Goal: Task Accomplishment & Management: Manage account settings

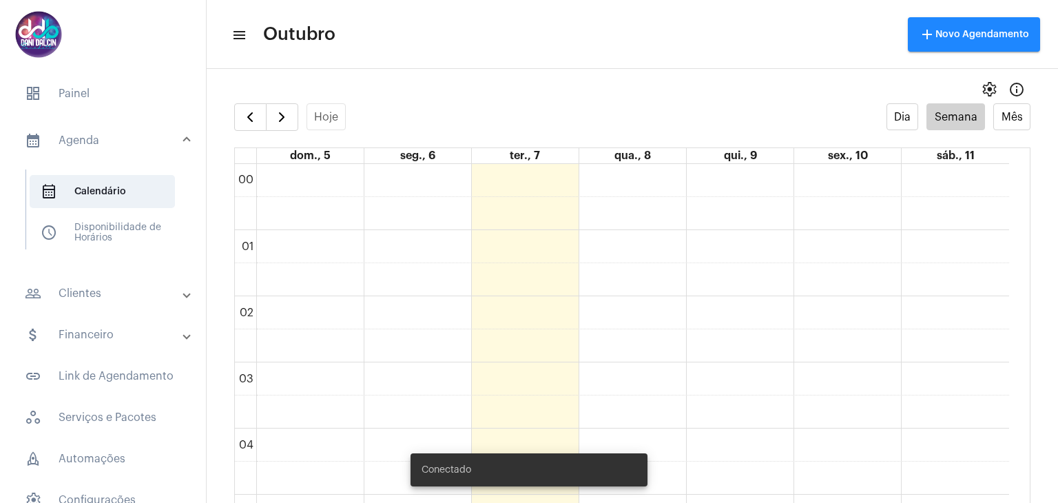
scroll to position [880, 0]
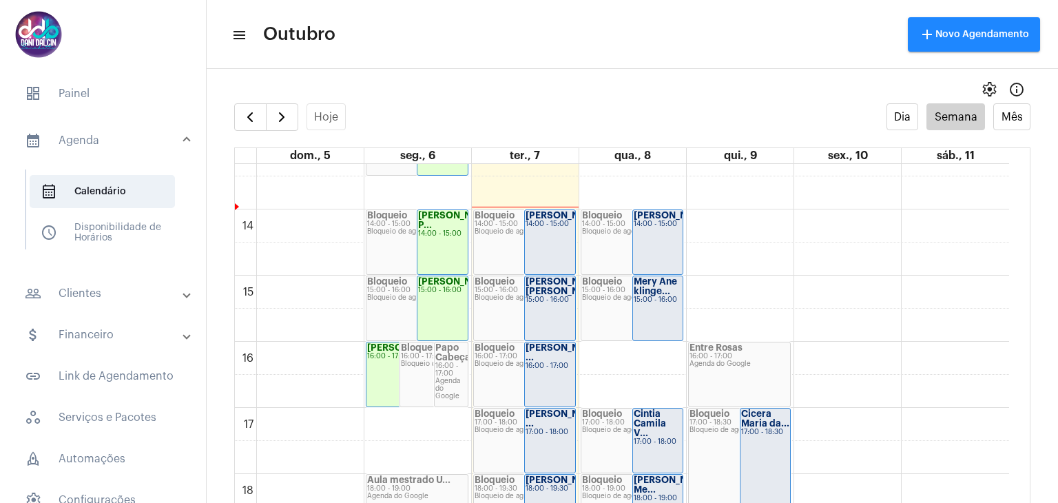
click at [105, 291] on mat-panel-title "people_outline Clientes" at bounding box center [104, 293] width 159 height 17
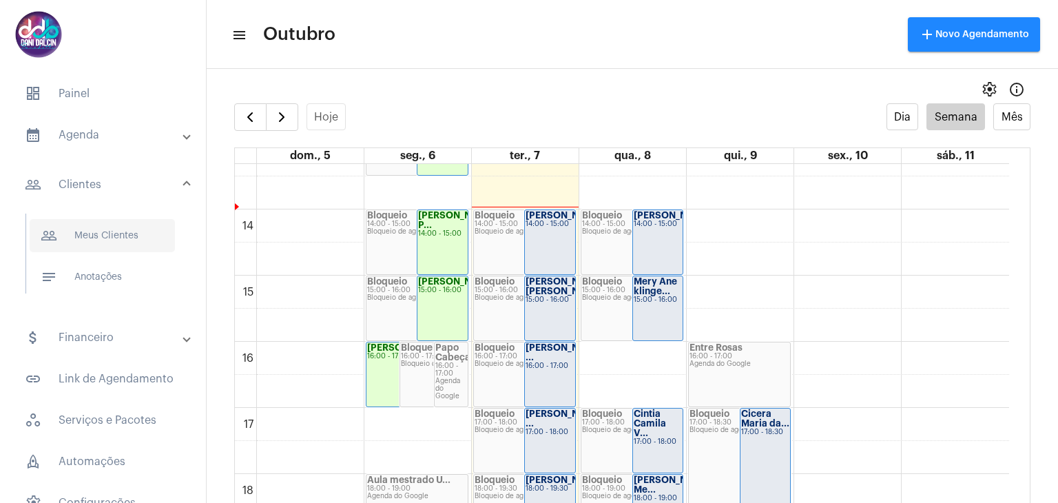
click at [102, 229] on span "people_outline Meus Clientes" at bounding box center [102, 235] width 145 height 33
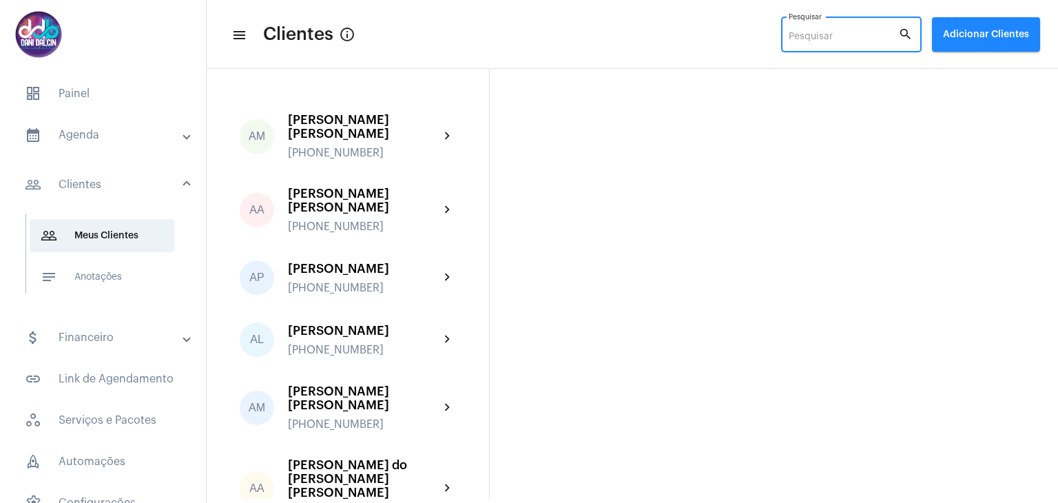
click at [865, 41] on input "Pesquisar" at bounding box center [844, 37] width 110 height 11
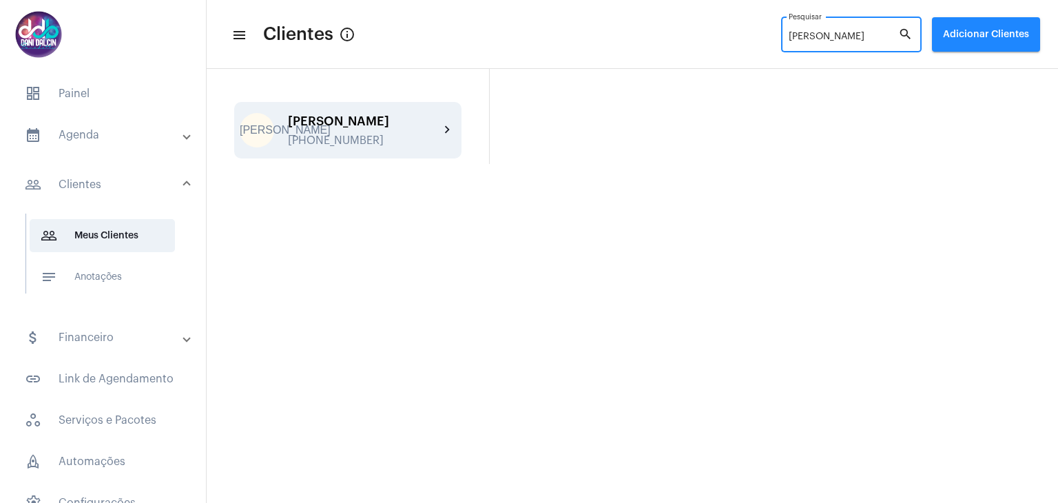
type input "[PERSON_NAME]"
click at [316, 131] on div "[PERSON_NAME] Said [PHONE_NUMBER]" at bounding box center [364, 130] width 152 height 32
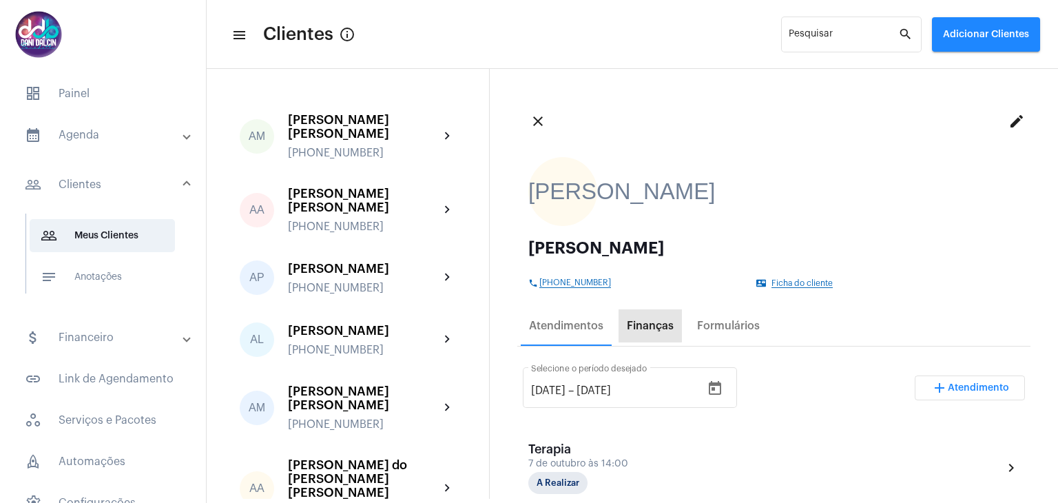
click at [642, 325] on div "Finanças" at bounding box center [650, 326] width 47 height 12
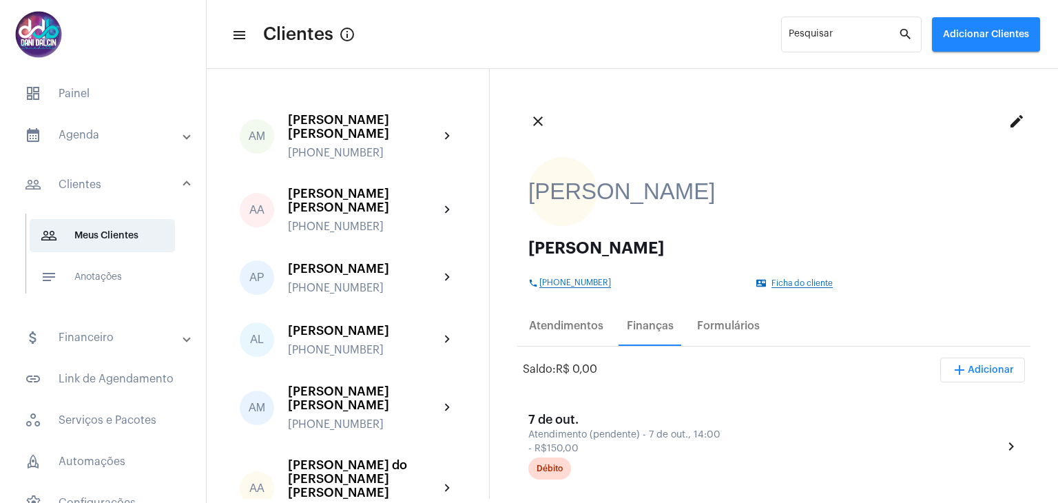
click at [991, 371] on span "add Adicionar" at bounding box center [982, 370] width 63 height 10
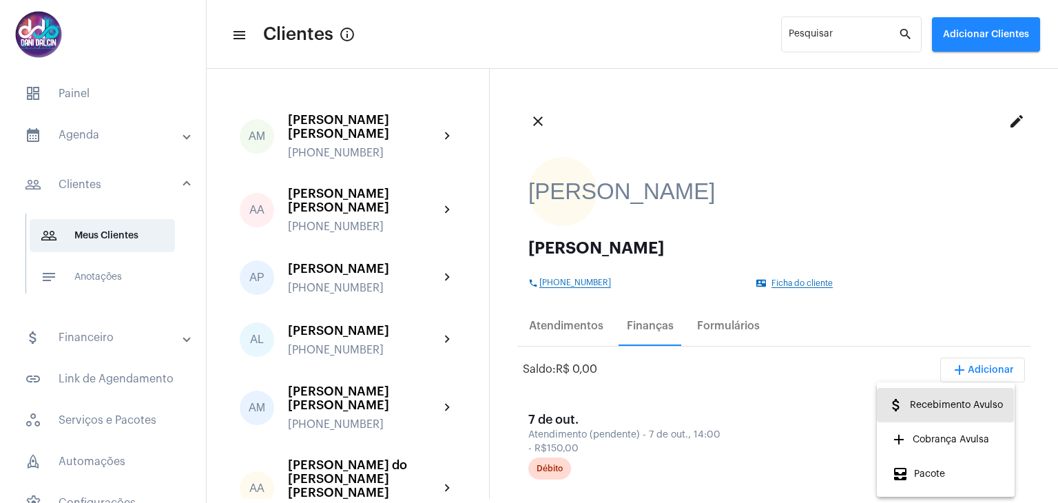
click at [968, 403] on span "attach_money Recebimento Avulso" at bounding box center [945, 405] width 115 height 25
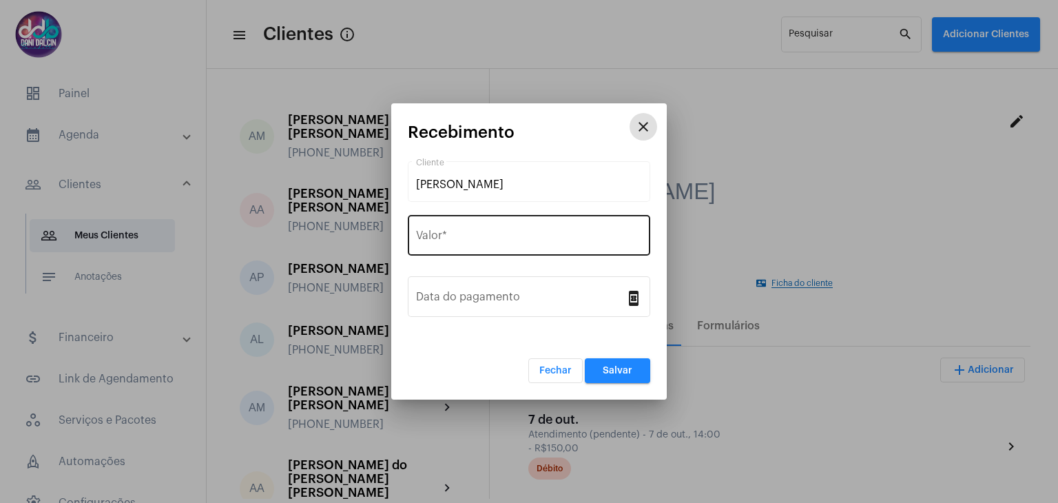
click at [527, 227] on div "Valor *" at bounding box center [529, 233] width 226 height 43
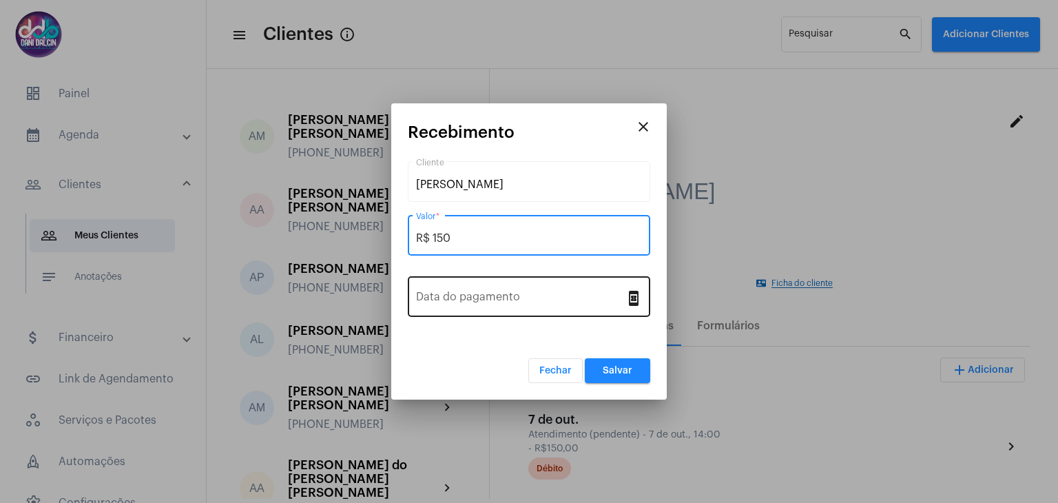
type input "R$ 150"
click at [510, 303] on input "Data do pagamento" at bounding box center [520, 299] width 209 height 12
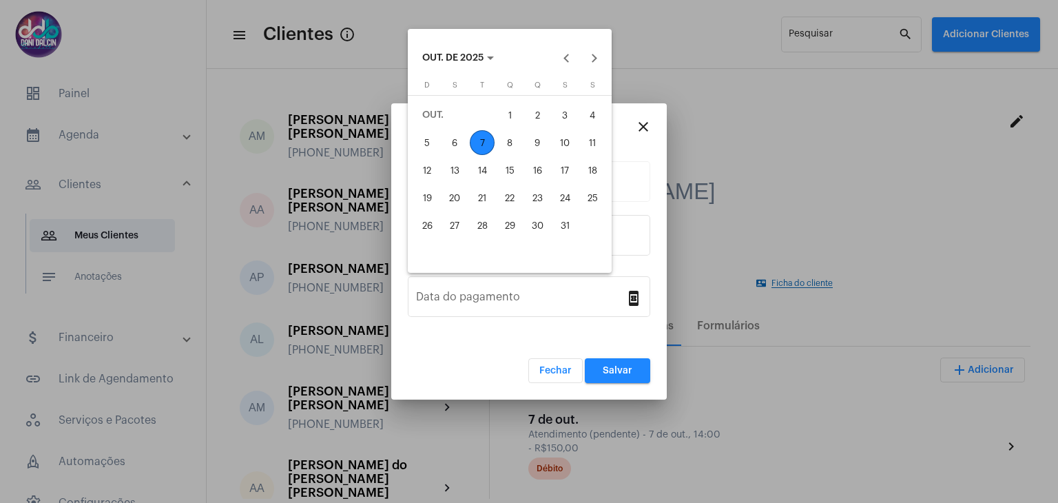
click at [484, 143] on div "7" at bounding box center [482, 142] width 25 height 25
type input "[DATE]"
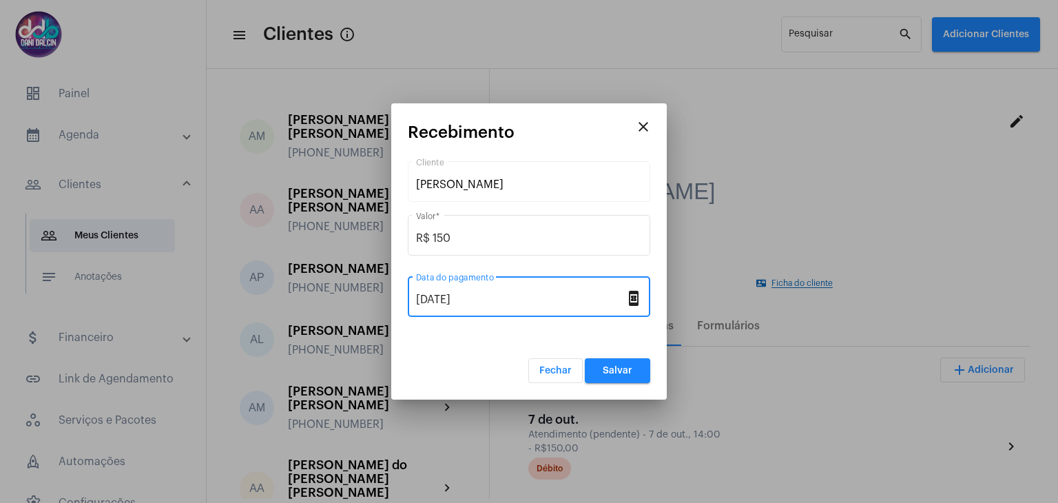
click at [616, 375] on button "Salvar" at bounding box center [617, 370] width 65 height 25
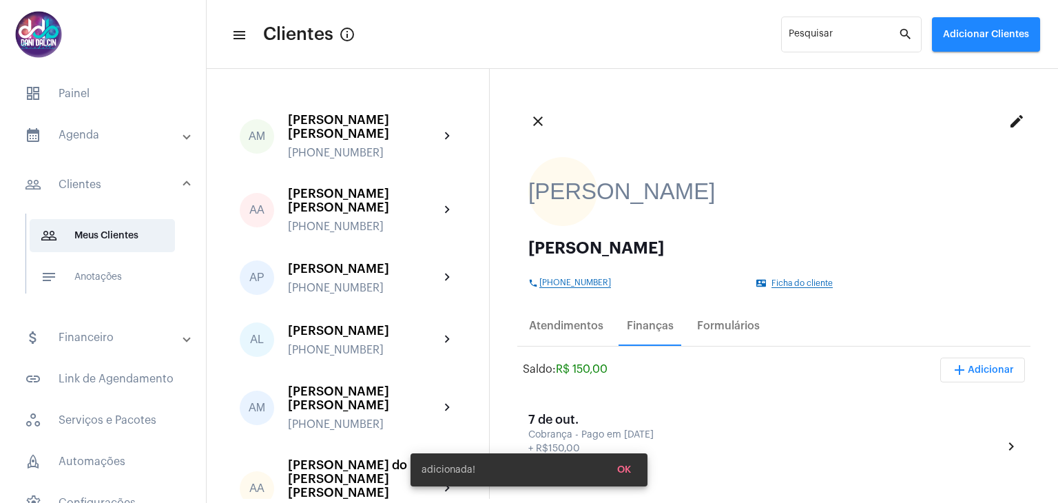
click at [98, 138] on mat-panel-title "calendar_month_outlined Agenda" at bounding box center [104, 135] width 159 height 17
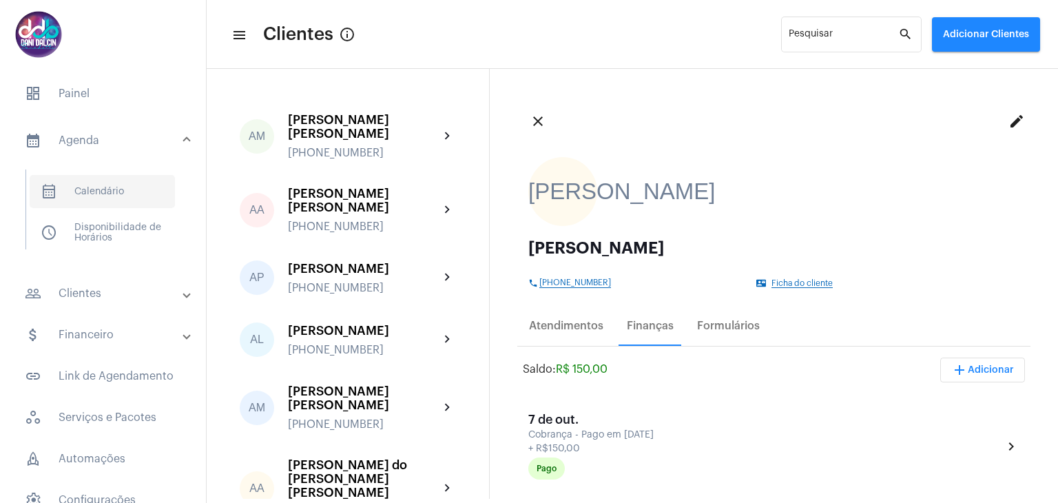
click at [107, 189] on span "calendar_month_outlined Calendário" at bounding box center [102, 191] width 145 height 33
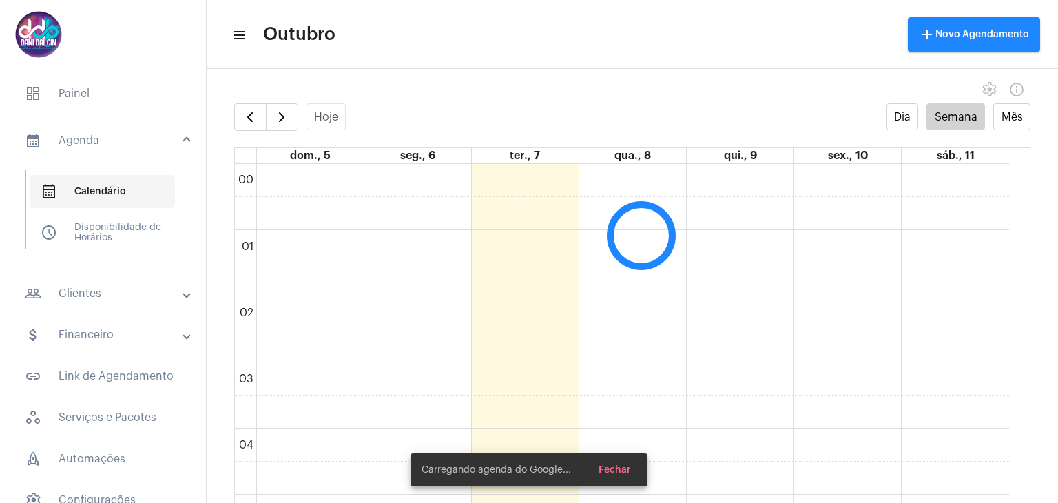
scroll to position [398, 0]
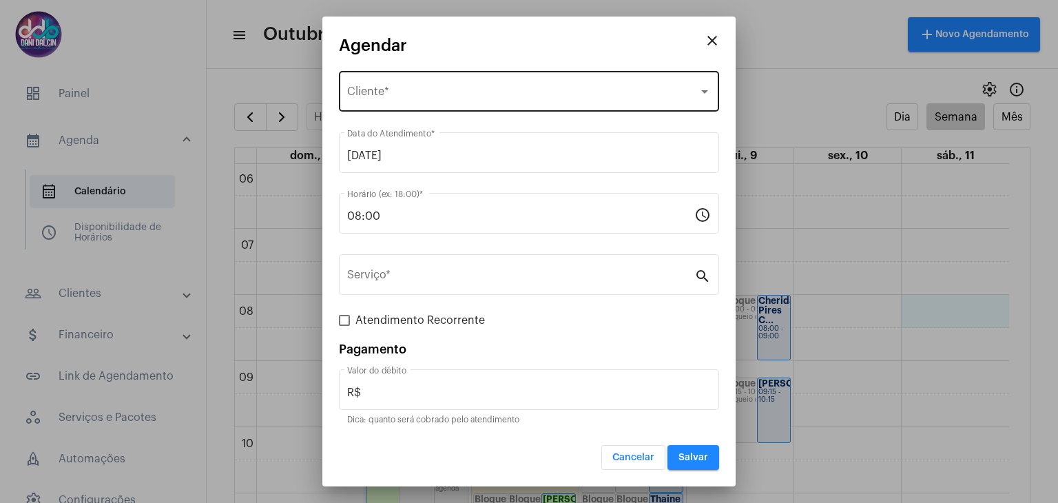
click at [466, 89] on div "Selecione o Cliente" at bounding box center [522, 94] width 351 height 12
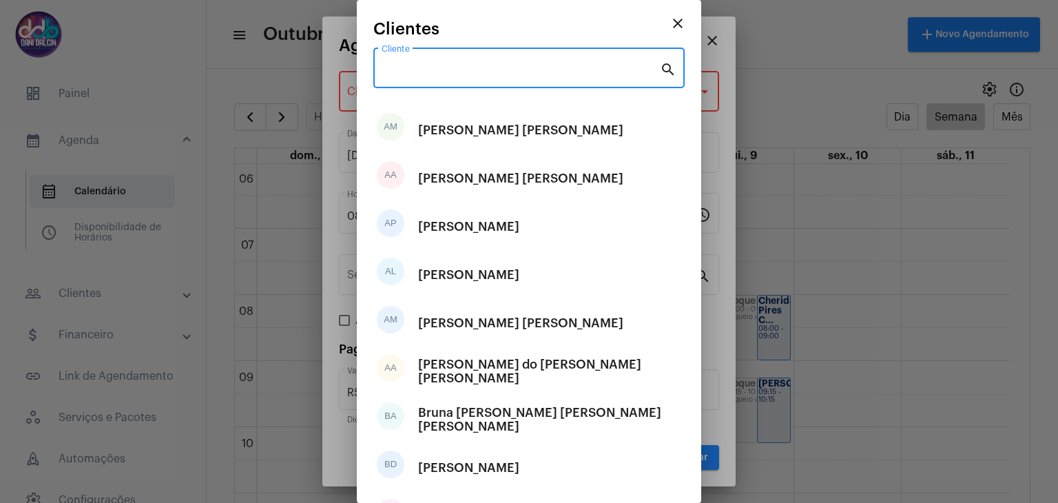
click at [457, 65] on input "Cliente" at bounding box center [521, 71] width 278 height 12
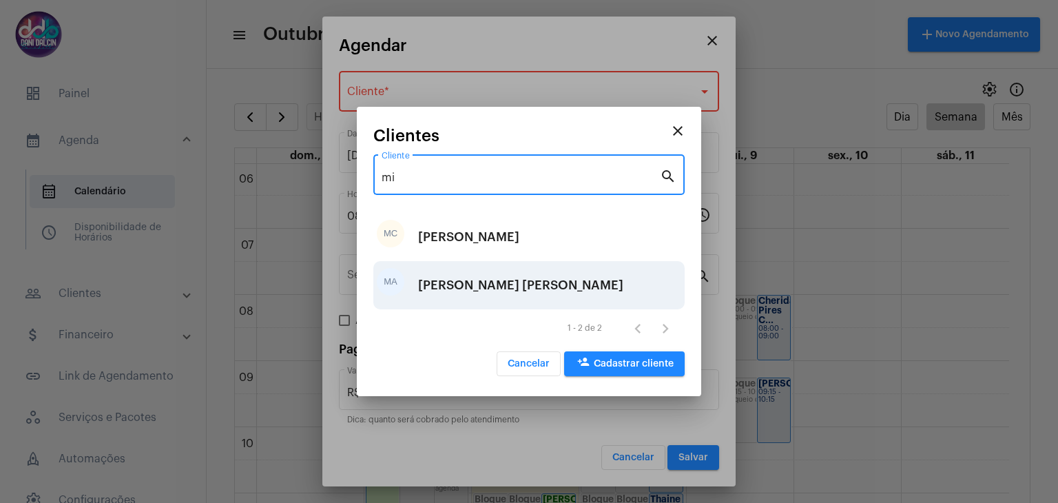
type input "mi"
click at [504, 290] on div "[PERSON_NAME] [PERSON_NAME]" at bounding box center [520, 285] width 205 height 41
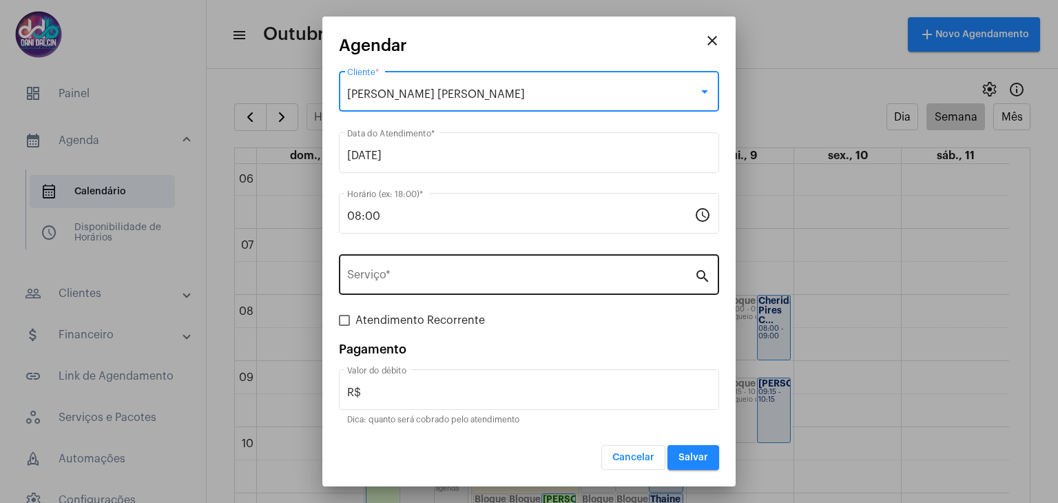
click at [479, 264] on div "Serviço *" at bounding box center [520, 272] width 347 height 43
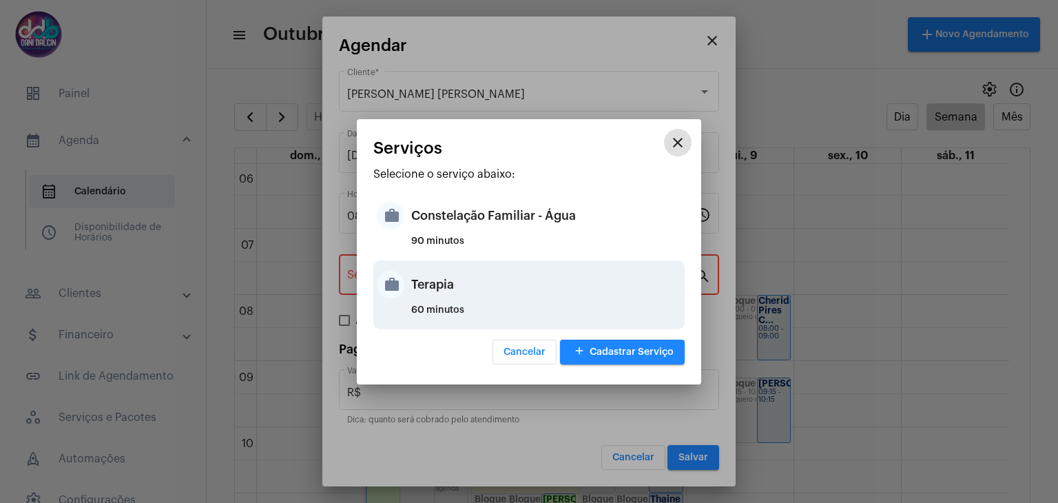
click at [470, 291] on div "Terapia" at bounding box center [546, 284] width 270 height 41
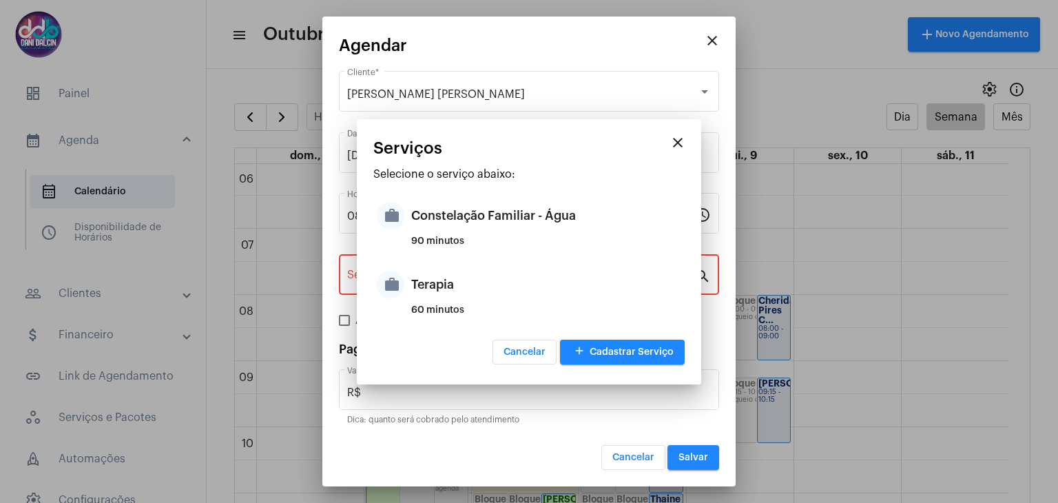
type input "Terapia"
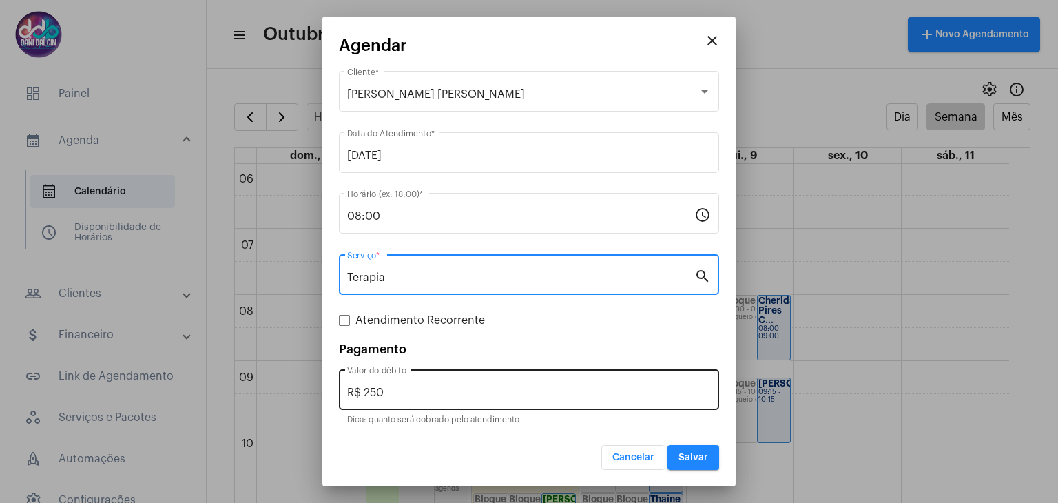
click at [441, 389] on input "R$ 250" at bounding box center [529, 393] width 364 height 12
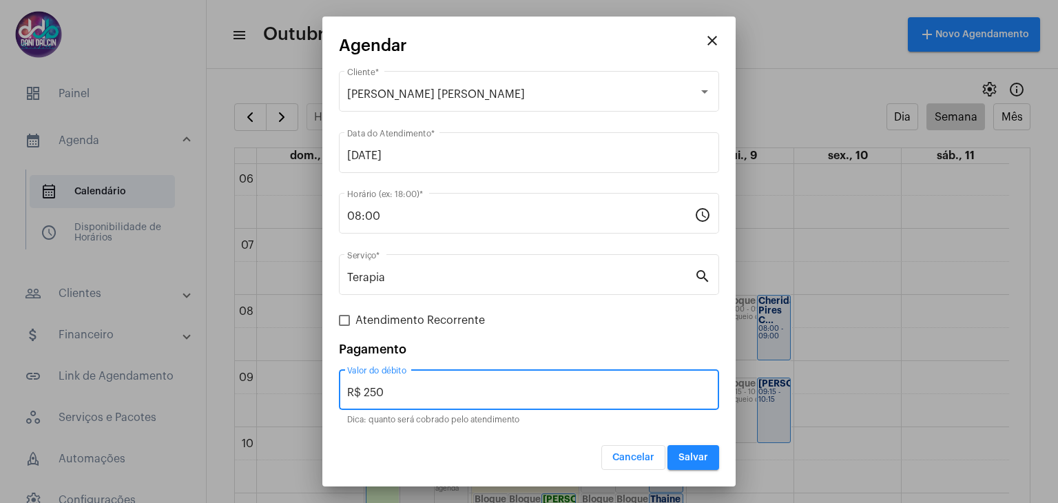
click at [441, 389] on input "R$ 250" at bounding box center [529, 393] width 364 height 12
type input "R$ 0,0"
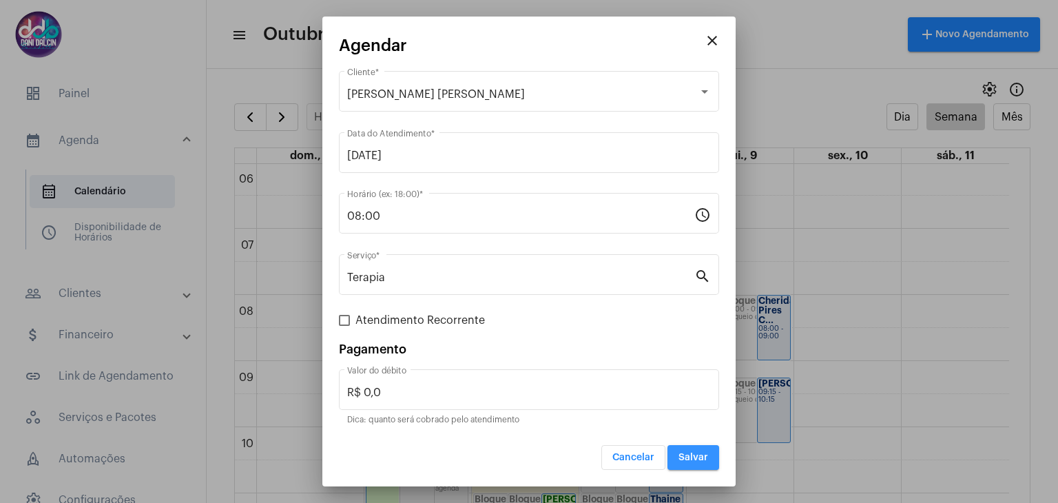
click at [679, 460] on span "Salvar" at bounding box center [694, 458] width 30 height 10
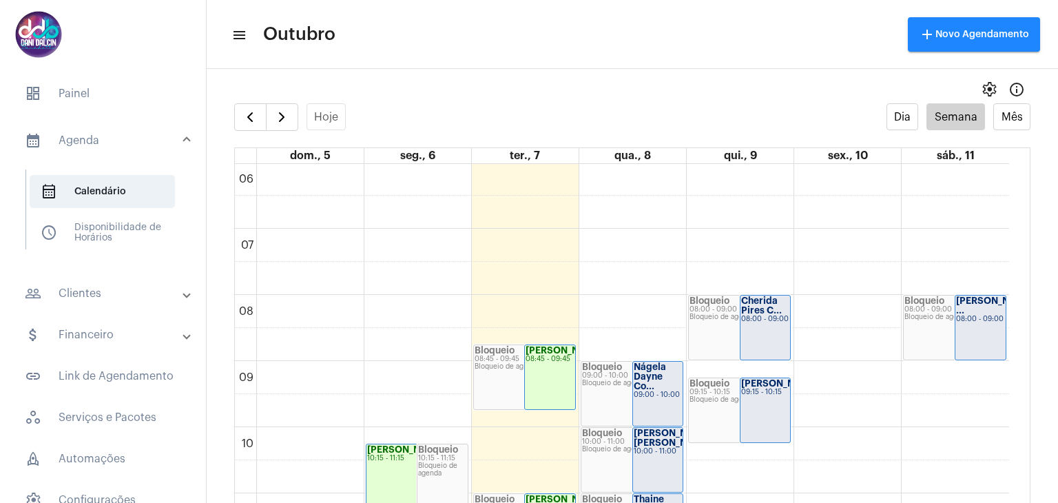
click at [91, 296] on mat-panel-title "people_outline Clientes" at bounding box center [104, 293] width 159 height 17
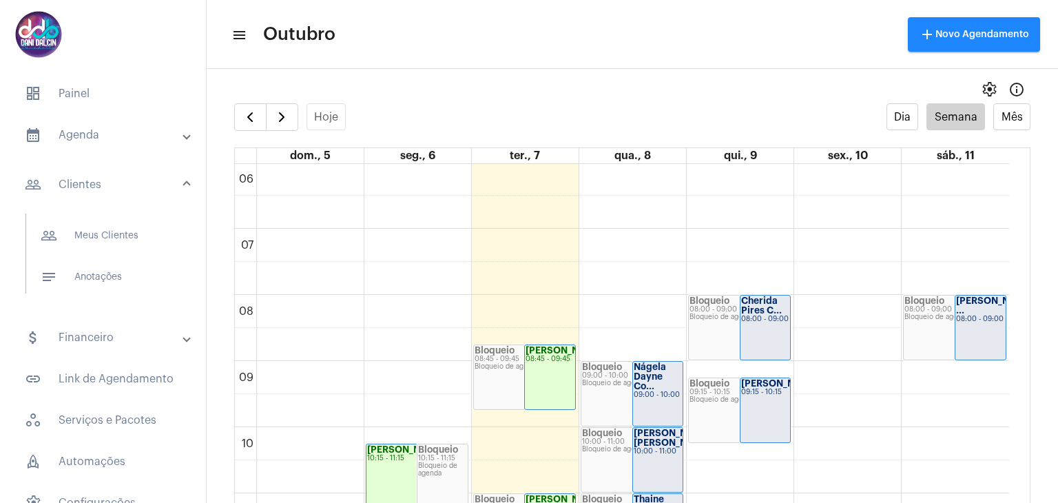
click at [96, 340] on mat-panel-title "attach_money Financeiro" at bounding box center [104, 337] width 159 height 17
click at [103, 177] on mat-panel-title "people_outline Clientes" at bounding box center [104, 176] width 159 height 17
click at [102, 269] on span "notes Anotações" at bounding box center [102, 276] width 145 height 33
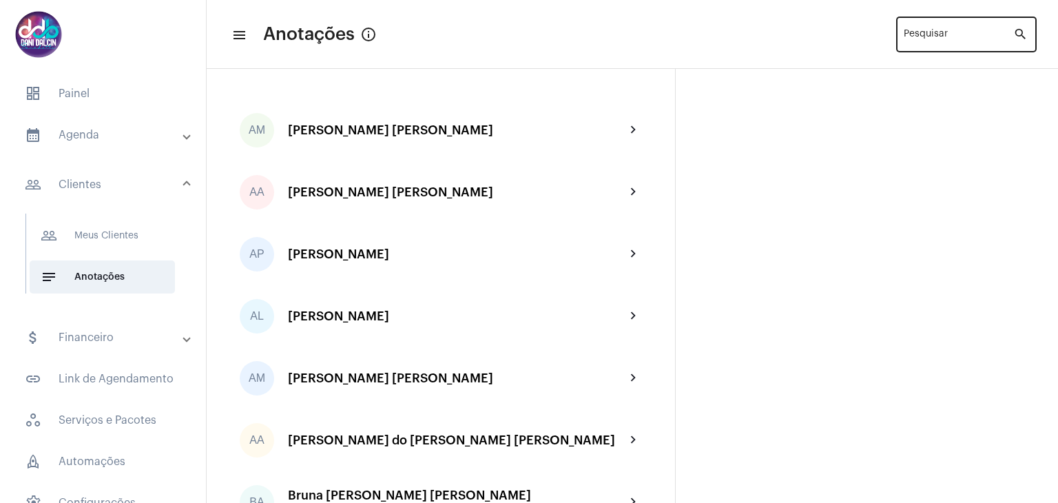
click at [911, 32] on input "Pesquisar" at bounding box center [959, 37] width 110 height 11
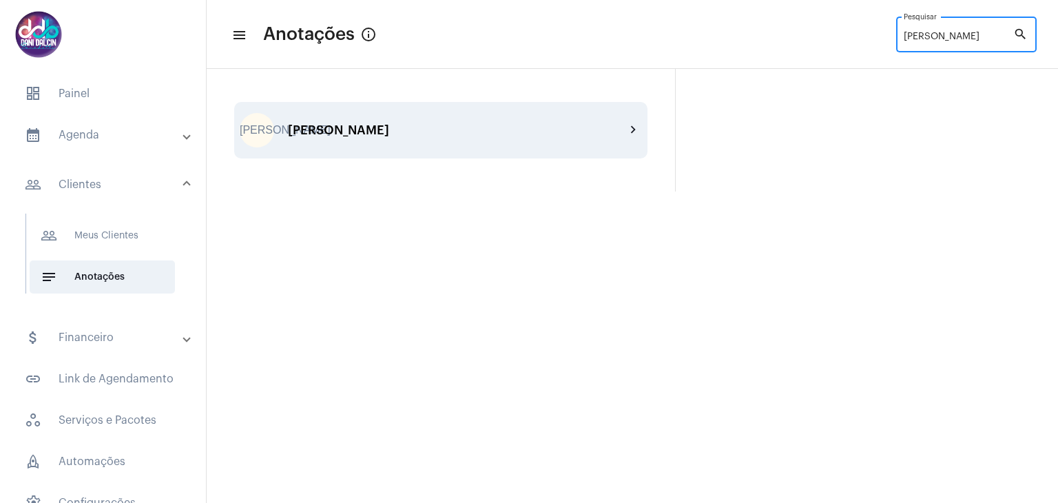
type input "[PERSON_NAME]"
click at [380, 124] on div "[PERSON_NAME]" at bounding box center [457, 130] width 338 height 14
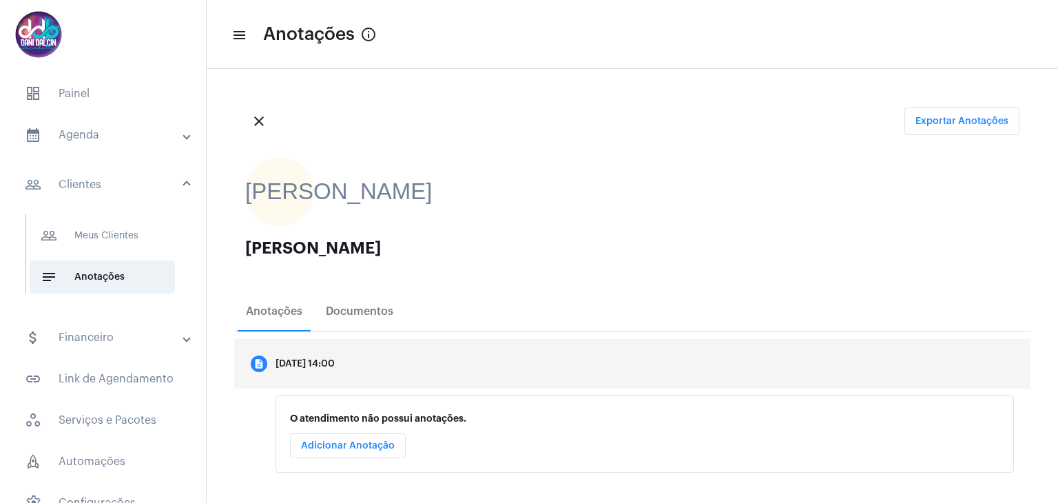
scroll to position [14, 0]
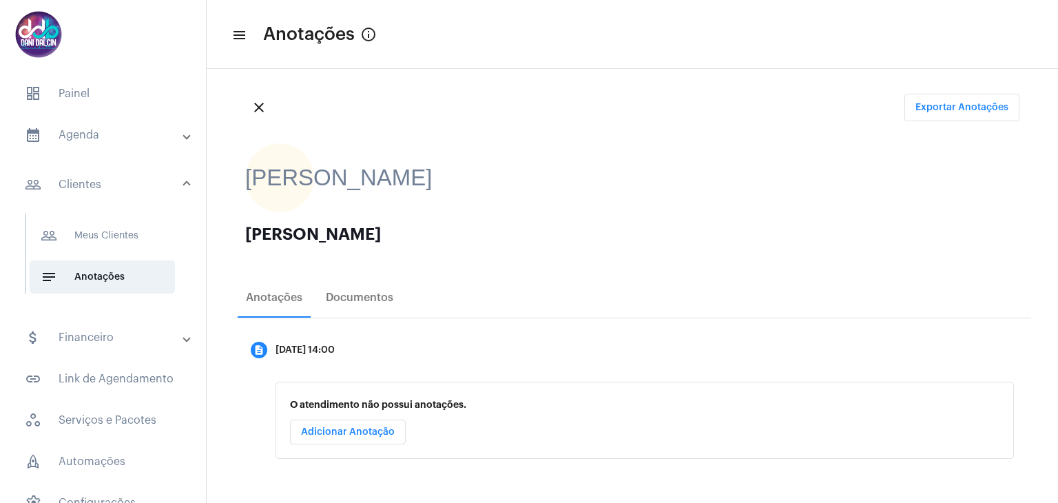
click at [347, 438] on button "Adicionar Anotação" at bounding box center [348, 432] width 116 height 25
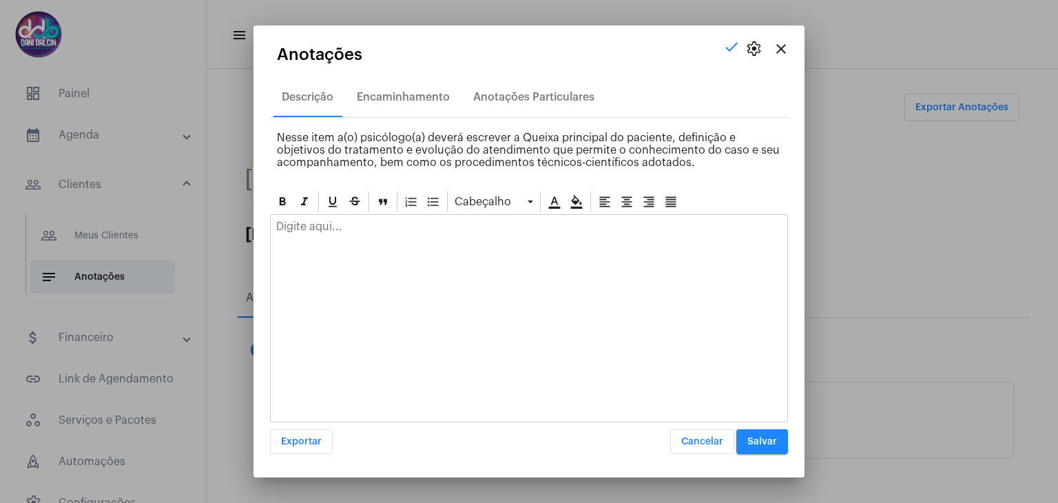
click at [372, 236] on div at bounding box center [529, 230] width 517 height 30
click at [380, 236] on div at bounding box center [529, 230] width 517 height 30
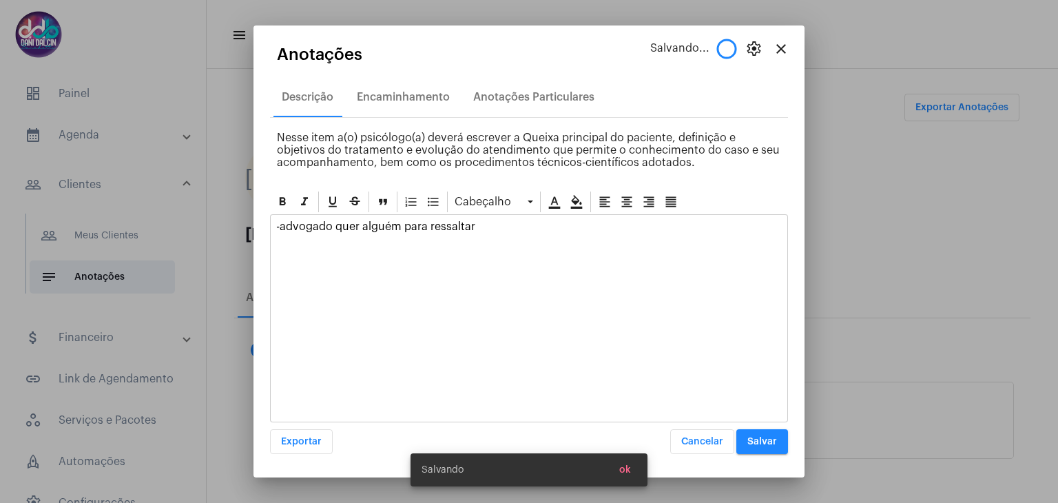
click at [486, 217] on div "-advogado quer alguém para ressaltar" at bounding box center [529, 230] width 517 height 30
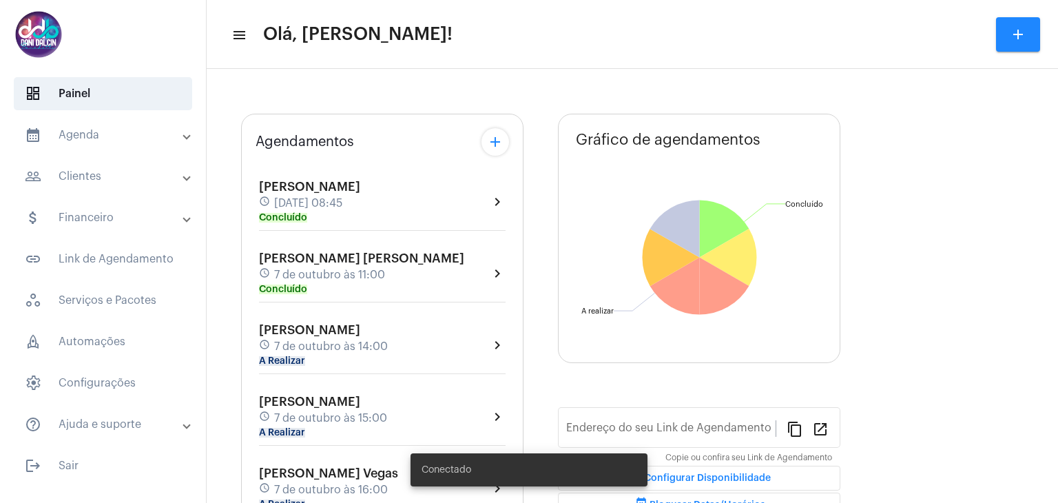
type input "https://neft.com.br/danielle-dalcin-benedetti"
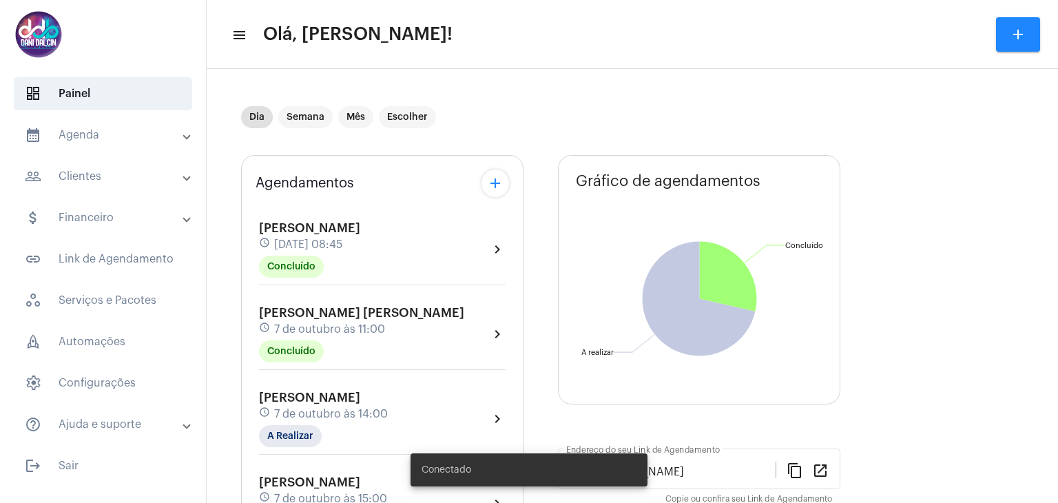
click at [107, 141] on mat-panel-title "calendar_month_outlined Agenda" at bounding box center [104, 135] width 159 height 17
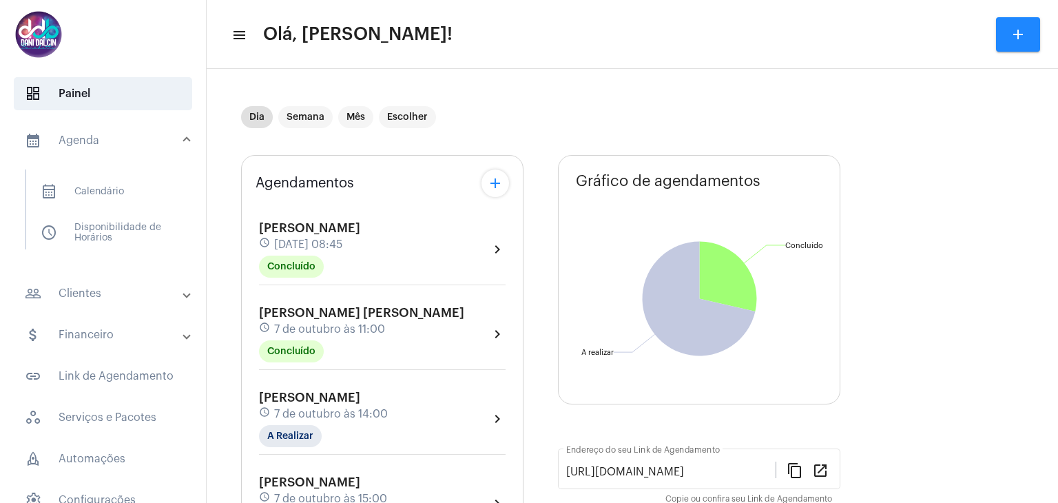
scroll to position [138, 0]
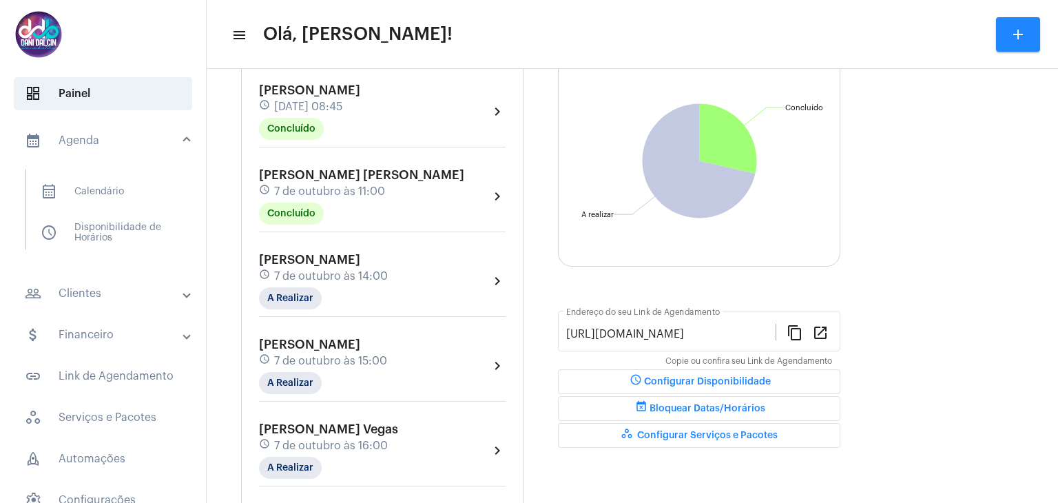
click at [403, 265] on div "Jamiles Azevedo Said schedule 7 de outubro às 14:00 A Realizar chevron_right" at bounding box center [382, 281] width 247 height 56
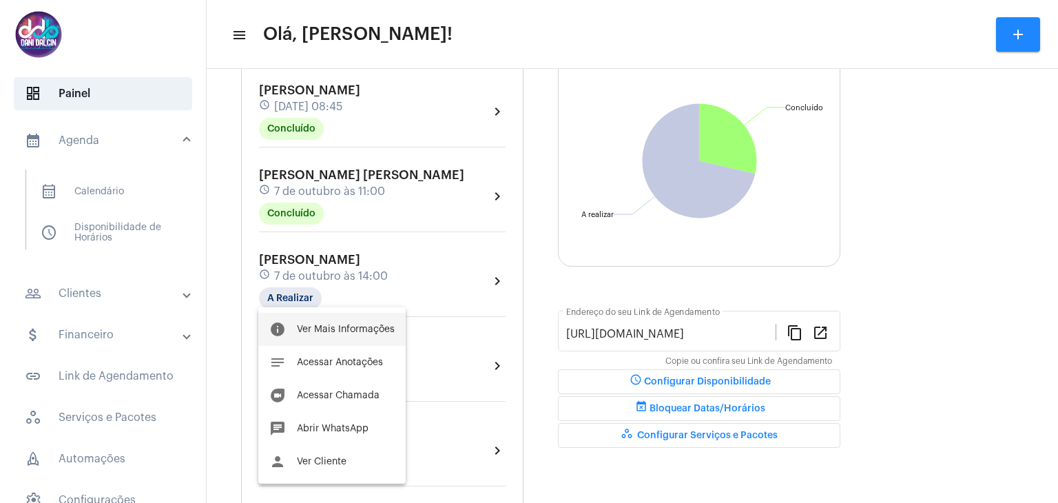
click at [366, 333] on button "info Ver Mais Informações" at bounding box center [331, 329] width 147 height 33
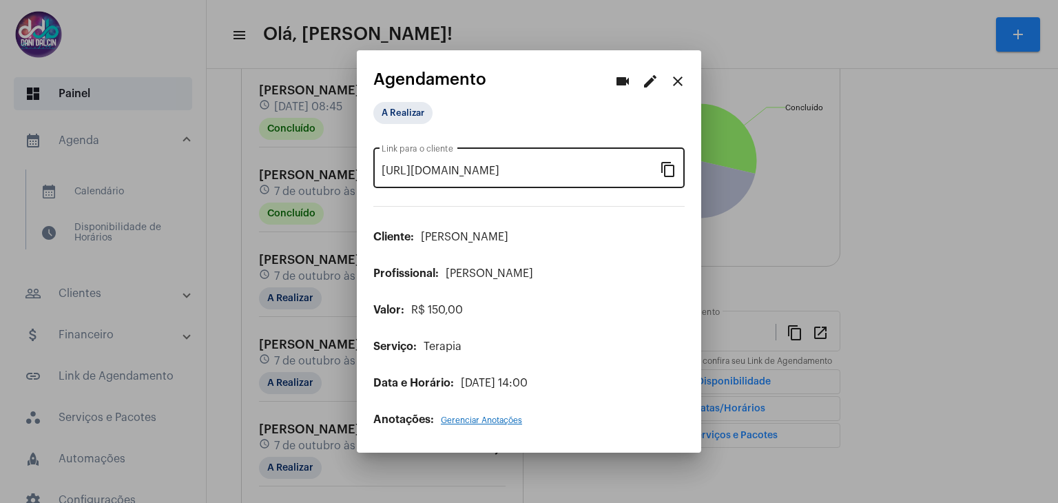
click at [672, 173] on mat-icon "content_copy" at bounding box center [668, 169] width 17 height 17
